Goal: Transaction & Acquisition: Purchase product/service

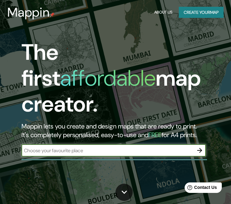
click at [203, 13] on button "Create your map" at bounding box center [201, 12] width 45 height 11
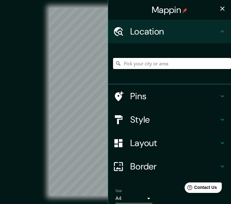
click at [161, 64] on input "Pick your city or area" at bounding box center [172, 63] width 118 height 11
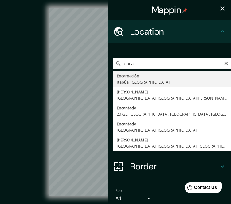
type input "[PERSON_NAME], [GEOGRAPHIC_DATA], [GEOGRAPHIC_DATA]"
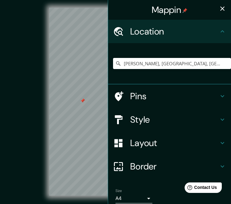
click at [219, 6] on icon "button" at bounding box center [222, 8] width 7 height 7
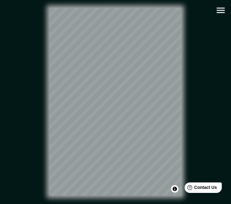
click at [222, 13] on icon "button" at bounding box center [221, 11] width 8 height 6
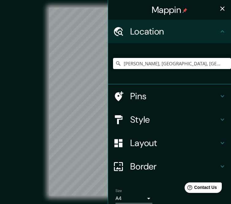
scroll to position [25, 0]
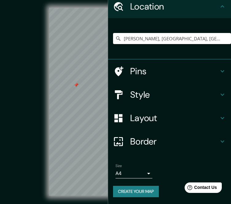
click at [221, 6] on icon at bounding box center [223, 6] width 4 height 2
click at [6, 26] on div "© Mapbox © OpenStreetMap Improve this map" at bounding box center [116, 101] width 228 height 203
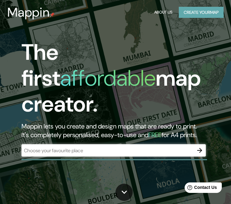
click at [212, 13] on button "Create your map" at bounding box center [201, 12] width 45 height 11
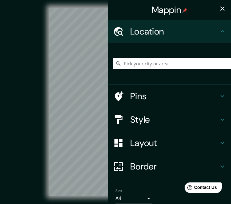
click at [135, 64] on input "Pick your city or area" at bounding box center [172, 63] width 118 height 11
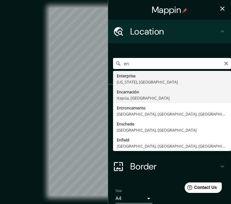
type input "[PERSON_NAME], [GEOGRAPHIC_DATA], [GEOGRAPHIC_DATA]"
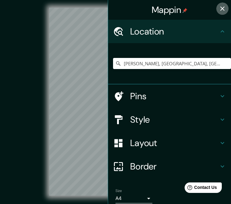
click at [219, 5] on icon "button" at bounding box center [222, 8] width 7 height 7
